Goal: Use online tool/utility: Utilize a website feature to perform a specific function

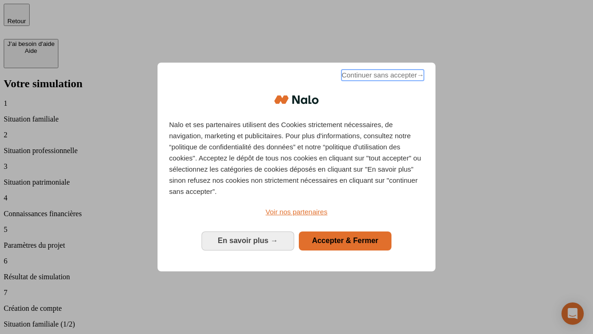
click at [382, 76] on span "Continuer sans accepter →" at bounding box center [382, 74] width 82 height 11
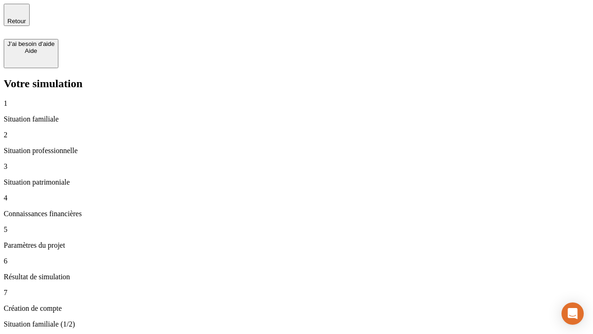
type input "30 000"
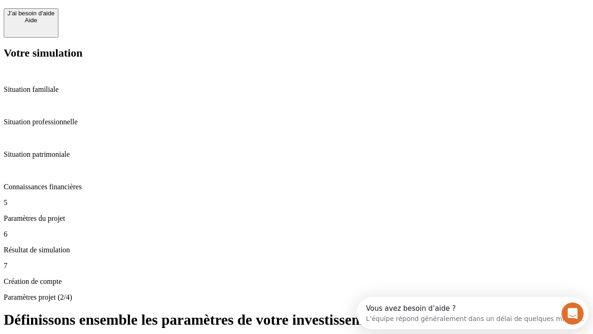
scroll to position [8, 0]
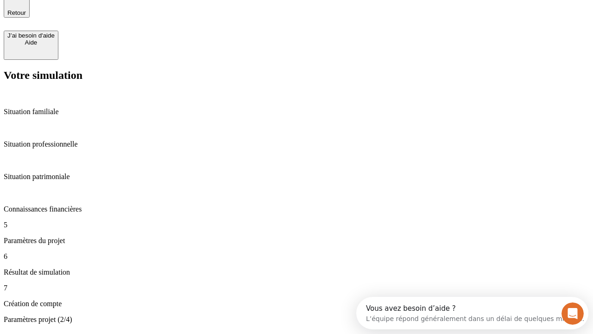
type input "25"
type input "5"
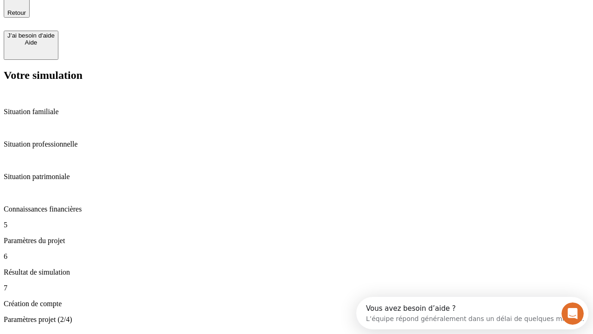
type input "1 000"
type input "640"
